Goal: Find specific page/section: Find specific page/section

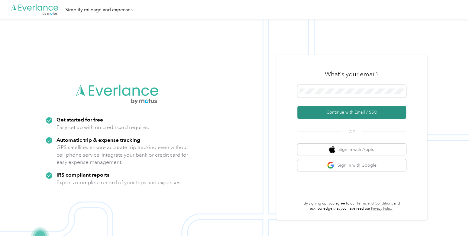
click at [325, 108] on button "Continue with Email / SSO" at bounding box center [352, 112] width 109 height 13
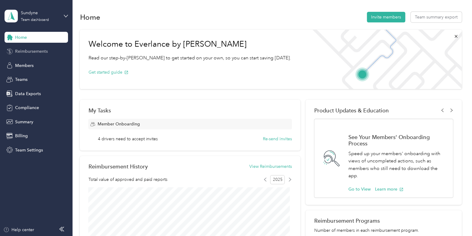
click at [39, 52] on span "Reimbursements" at bounding box center [31, 51] width 33 height 6
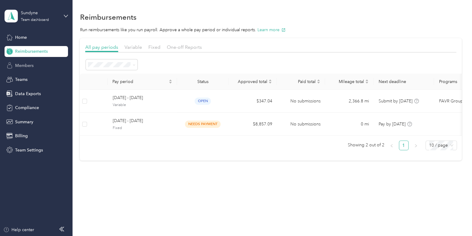
click at [36, 63] on div "Members" at bounding box center [37, 65] width 64 height 11
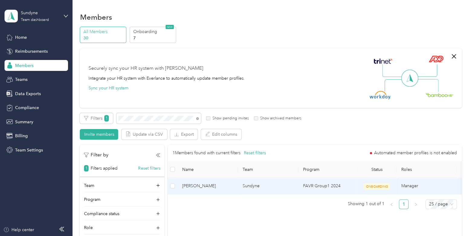
click at [226, 187] on span "[PERSON_NAME]" at bounding box center [207, 185] width 51 height 7
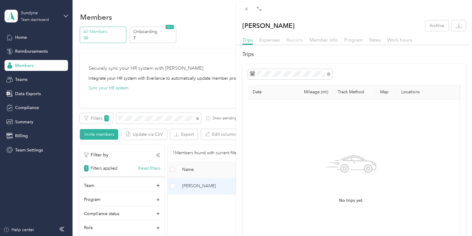
click at [293, 38] on span "Reports" at bounding box center [294, 40] width 17 height 6
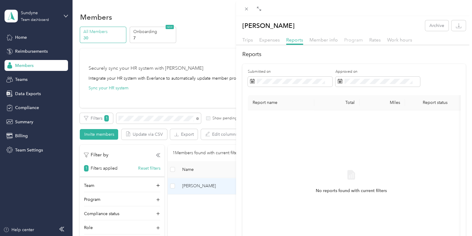
click at [355, 40] on span "Program" at bounding box center [353, 40] width 19 height 6
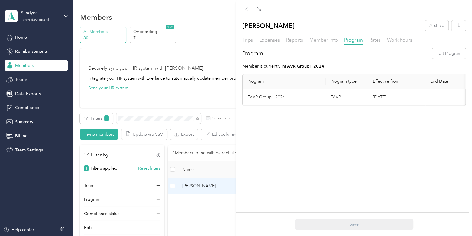
click at [321, 44] on div "Trips Expenses Reports Member info Program Rates Work hours" at bounding box center [354, 40] width 236 height 9
click at [319, 35] on div "[PERSON_NAME] Archive Trips Expenses Reports Member info Program Rates Work hou…" at bounding box center [354, 63] width 236 height 86
click at [321, 40] on span "Member info" at bounding box center [324, 40] width 28 height 6
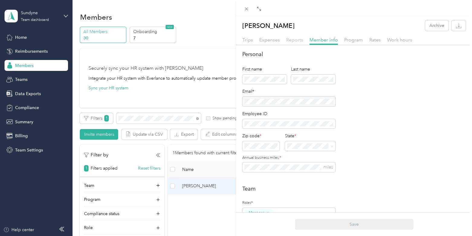
click at [296, 41] on span "Reports" at bounding box center [294, 40] width 17 height 6
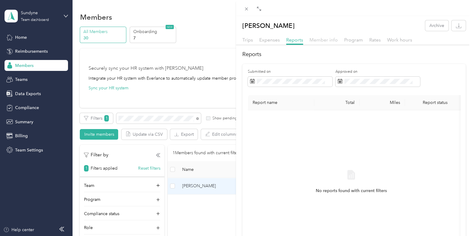
click at [326, 38] on span "Member info" at bounding box center [324, 40] width 28 height 6
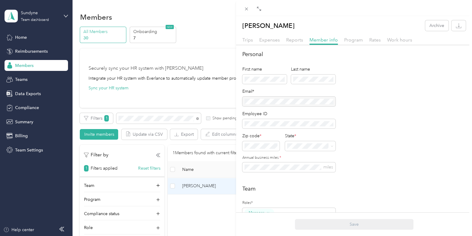
click at [324, 98] on div at bounding box center [289, 101] width 93 height 10
drag, startPoint x: 324, startPoint y: 106, endPoint x: 284, endPoint y: 112, distance: 40.1
click at [284, 112] on div "Employee ID" at bounding box center [289, 113] width 93 height 6
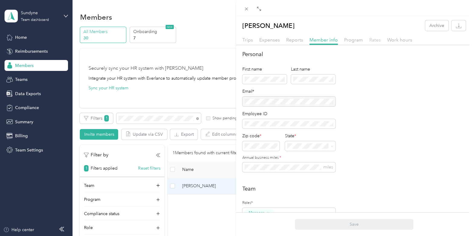
click at [373, 39] on span "Rates" at bounding box center [375, 40] width 11 height 6
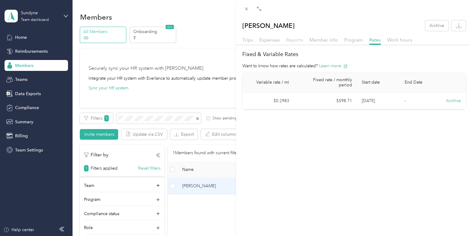
click at [290, 39] on span "Reports" at bounding box center [294, 40] width 17 height 6
